Goal: Book appointment/travel/reservation

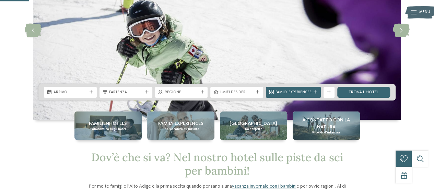
scroll to position [103, 0]
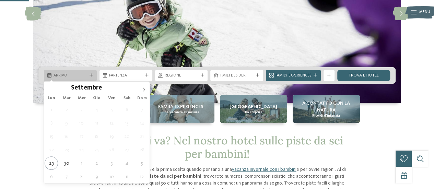
click at [90, 76] on icon at bounding box center [90, 75] width 3 height 3
click at [143, 89] on icon at bounding box center [143, 89] width 5 height 5
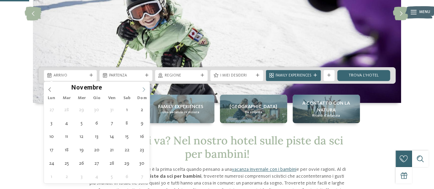
click at [143, 89] on icon at bounding box center [143, 89] width 5 height 5
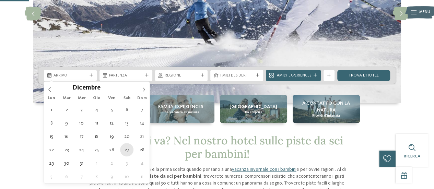
type div "27.12.2025"
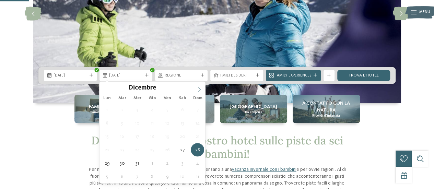
type input "****"
click at [199, 88] on icon at bounding box center [199, 89] width 5 height 5
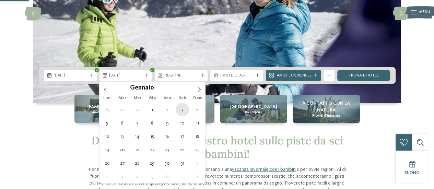
type div "03.01.2026"
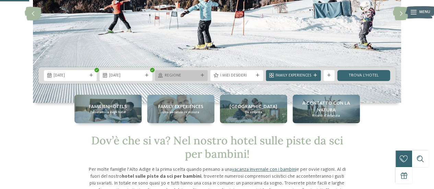
click at [200, 74] on icon at bounding box center [201, 75] width 3 height 3
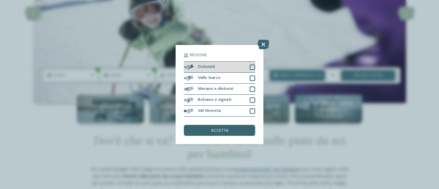
click at [253, 66] on div at bounding box center [252, 66] width 5 height 5
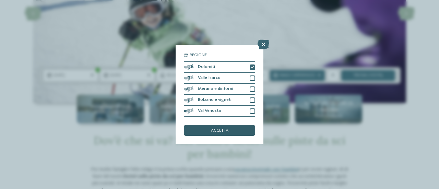
click at [217, 131] on span "accetta" at bounding box center [219, 131] width 17 height 4
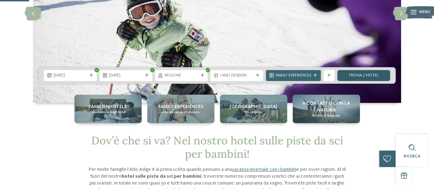
click at [360, 79] on link "trova l’hotel" at bounding box center [363, 75] width 53 height 11
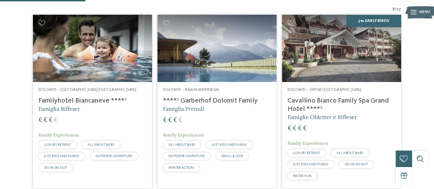
scroll to position [204, 0]
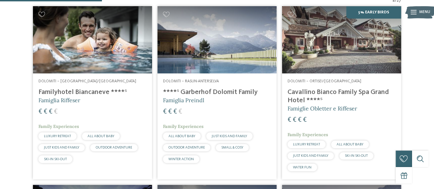
click at [73, 55] on img at bounding box center [92, 39] width 119 height 67
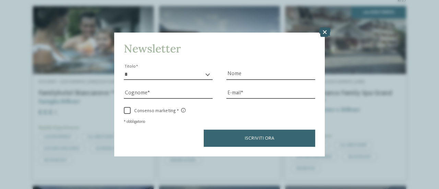
click at [328, 31] on icon at bounding box center [325, 32] width 12 height 10
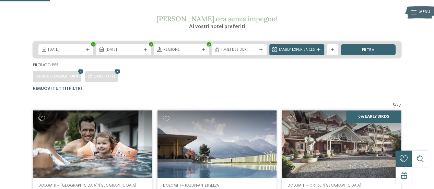
scroll to position [0, 0]
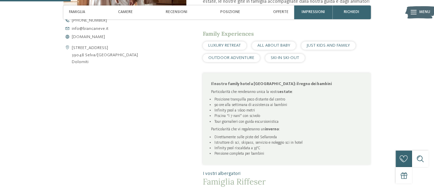
scroll to position [274, 0]
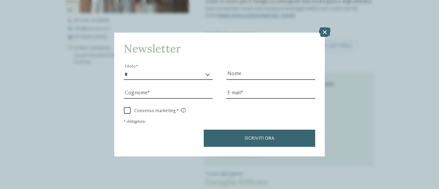
drag, startPoint x: 280, startPoint y: 10, endPoint x: 262, endPoint y: 46, distance: 41.2
click at [262, 46] on div "Newsletter * ****** ******* ******** ****** Titolo Nome [GEOGRAPHIC_DATA] Fax" at bounding box center [219, 94] width 439 height 189
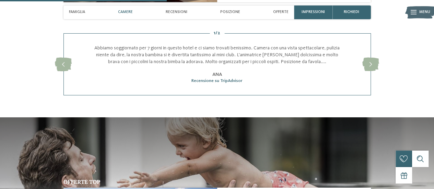
scroll to position [617, 0]
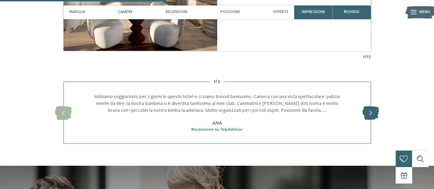
click at [370, 113] on icon at bounding box center [370, 113] width 17 height 14
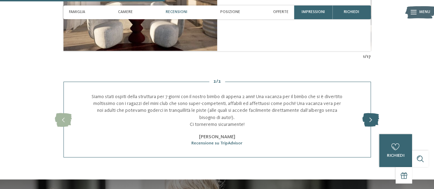
click at [367, 118] on icon at bounding box center [370, 120] width 17 height 14
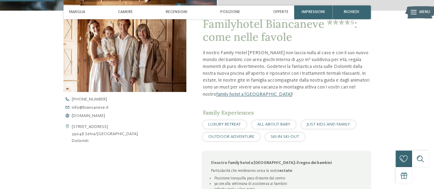
scroll to position [206, 0]
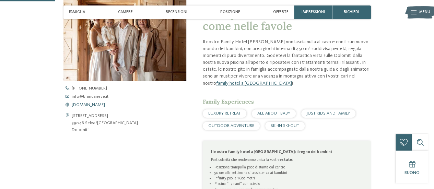
click at [86, 104] on span "[DOMAIN_NAME]" at bounding box center [88, 105] width 33 height 4
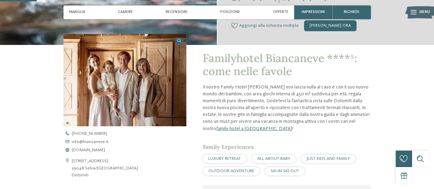
scroll to position [171, 0]
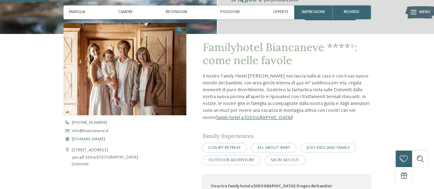
click at [97, 138] on span "[DOMAIN_NAME]" at bounding box center [88, 139] width 33 height 4
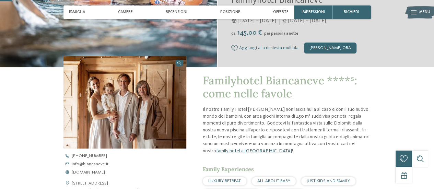
scroll to position [0, 0]
